Goal: Navigation & Orientation: Find specific page/section

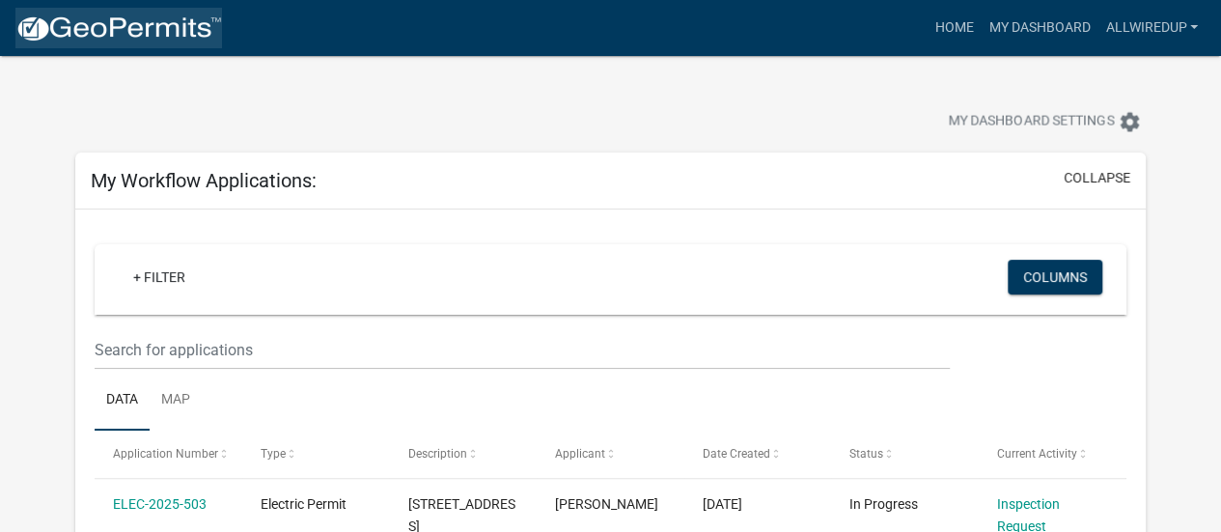
click at [93, 28] on img at bounding box center [118, 28] width 207 height 29
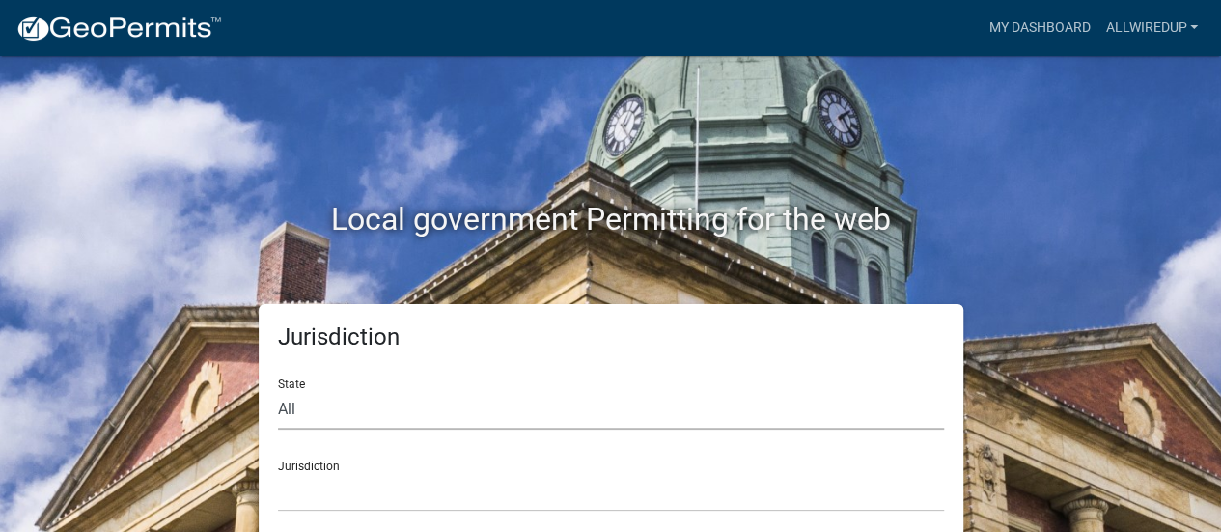
click at [298, 406] on select "All [US_STATE] [US_STATE] [US_STATE] [US_STATE] [US_STATE] [US_STATE] [US_STATE…" at bounding box center [611, 410] width 666 height 40
select select "[US_STATE]"
click at [278, 390] on select "All [US_STATE] [US_STATE] [US_STATE] [US_STATE] [US_STATE] [US_STATE] [US_STATE…" at bounding box center [611, 410] width 666 height 40
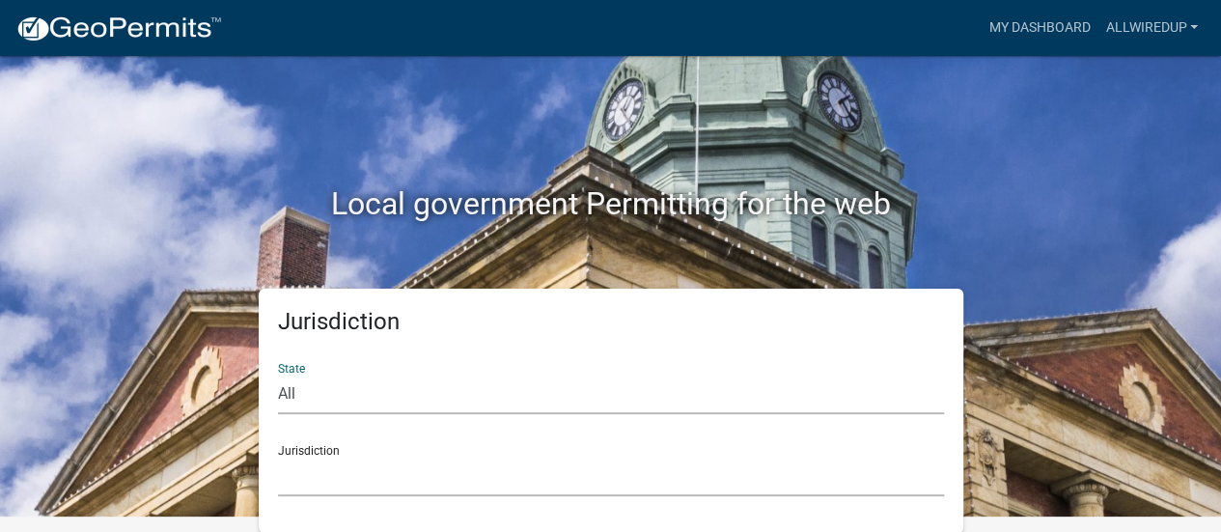
click at [302, 477] on select "City of [GEOGRAPHIC_DATA], [US_STATE] City of [GEOGRAPHIC_DATA], [US_STATE] Cit…" at bounding box center [611, 477] width 666 height 40
click at [174, 194] on h2 "Local government Permitting for the web" at bounding box center [611, 203] width 1072 height 37
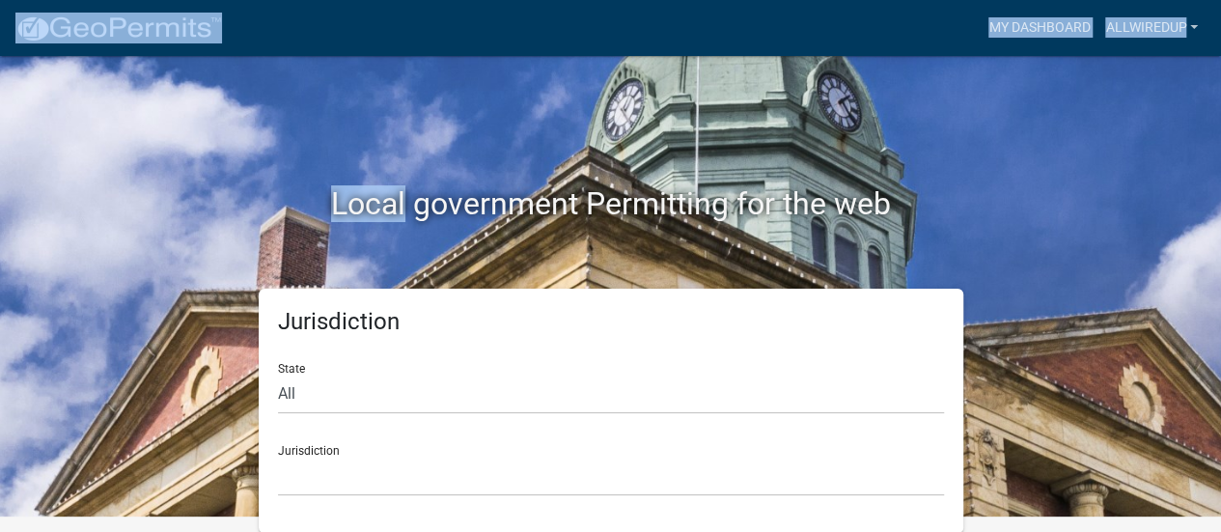
drag, startPoint x: 174, startPoint y: 194, endPoint x: 201, endPoint y: 26, distance: 170.2
